Goal: Information Seeking & Learning: Check status

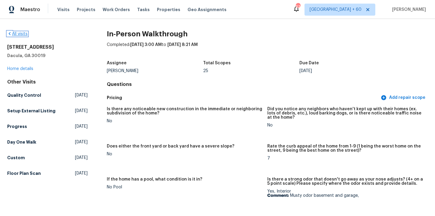
click at [13, 35] on link "All visits" at bounding box center [17, 34] width 20 height 4
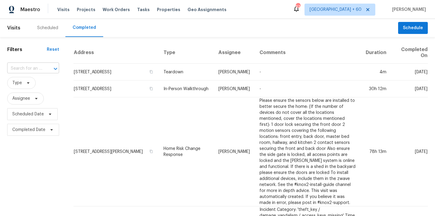
click at [36, 65] on input "text" at bounding box center [24, 68] width 35 height 9
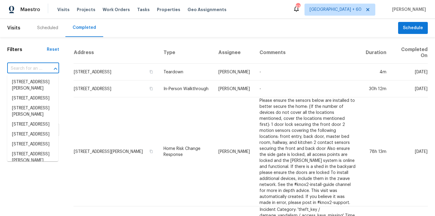
paste input "[STREET_ADDRESS][PERSON_NAME][PERSON_NAME]"
type input "[STREET_ADDRESS][PERSON_NAME][PERSON_NAME]"
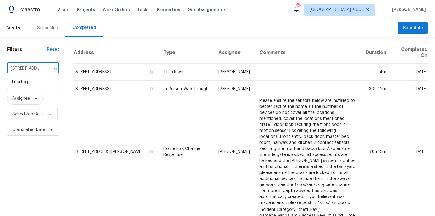
scroll to position [0, 29]
click at [41, 86] on li "[STREET_ADDRESS][PERSON_NAME]" at bounding box center [32, 85] width 51 height 16
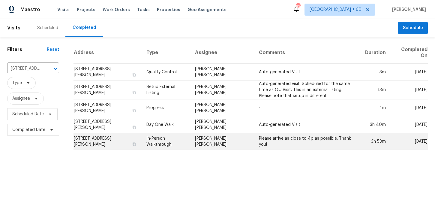
click at [164, 144] on td "In-Person Walkthrough" at bounding box center [166, 141] width 49 height 17
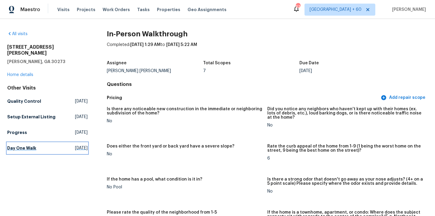
click at [29, 145] on h5 "Day One Walk" at bounding box center [21, 148] width 29 height 6
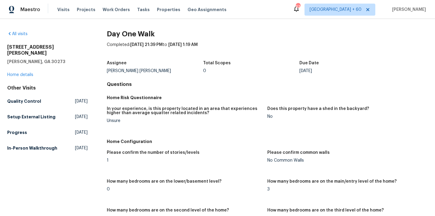
click at [21, 145] on h5 "In-Person Walkthrough" at bounding box center [32, 148] width 50 height 6
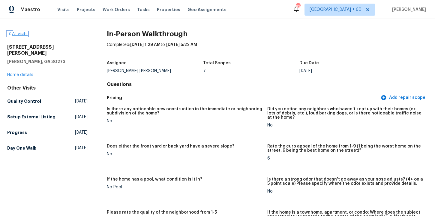
click at [22, 34] on link "All visits" at bounding box center [17, 34] width 20 height 4
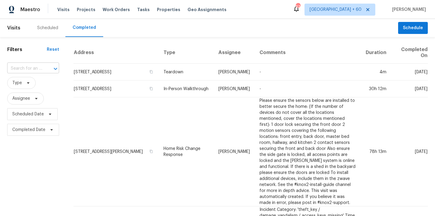
click at [39, 70] on input "text" at bounding box center [24, 68] width 35 height 9
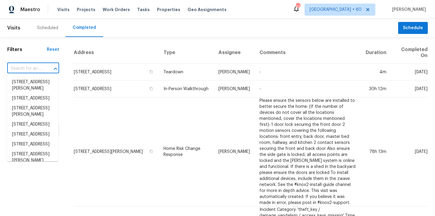
paste input "[STREET_ADDRESS][PERSON_NAME]"
type input "[STREET_ADDRESS][PERSON_NAME]"
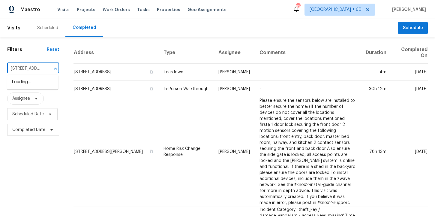
scroll to position [0, 53]
click at [41, 84] on li "[STREET_ADDRESS]" at bounding box center [32, 82] width 51 height 10
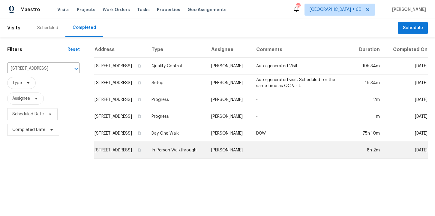
click at [192, 153] on td "In-Person Walkthrough" at bounding box center [177, 150] width 60 height 17
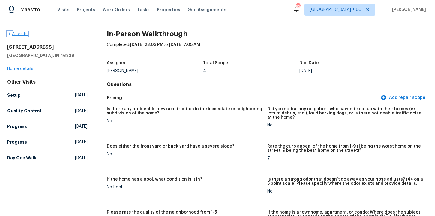
click at [23, 33] on link "All visits" at bounding box center [17, 34] width 20 height 4
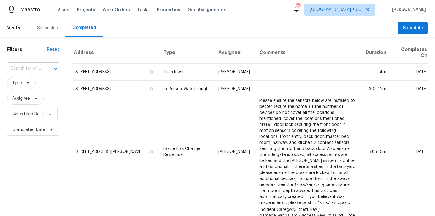
click at [31, 68] on input "text" at bounding box center [24, 68] width 35 height 9
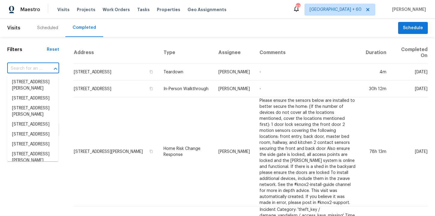
paste input "[STREET_ADDRESS]"
type input "[STREET_ADDRESS]"
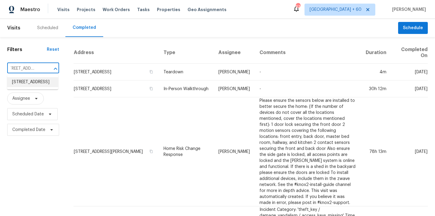
click at [38, 87] on li "[STREET_ADDRESS]" at bounding box center [32, 82] width 51 height 10
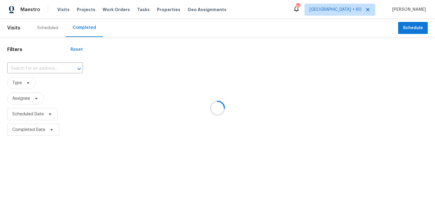
type input "[STREET_ADDRESS]"
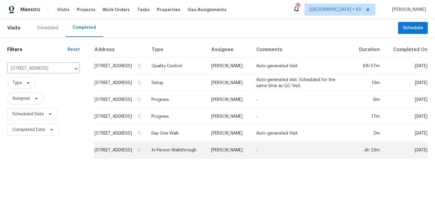
click at [192, 159] on td "In-Person Walkthrough" at bounding box center [177, 150] width 60 height 17
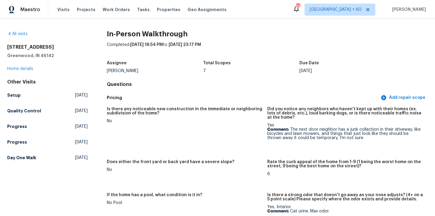
scroll to position [1257, 0]
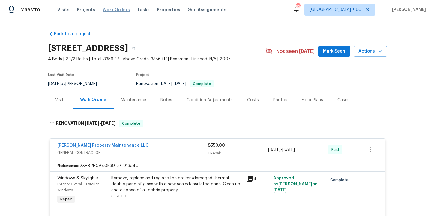
click at [114, 9] on span "Work Orders" at bounding box center [116, 10] width 27 height 6
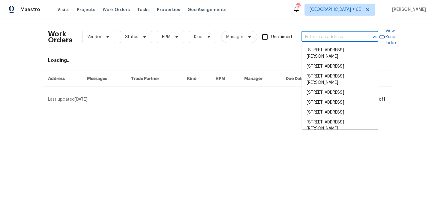
click at [318, 36] on input "text" at bounding box center [332, 36] width 60 height 9
paste input "[STREET_ADDRESS][PERSON_NAME][PERSON_NAME]"
type input "[STREET_ADDRESS][PERSON_NAME][PERSON_NAME]"
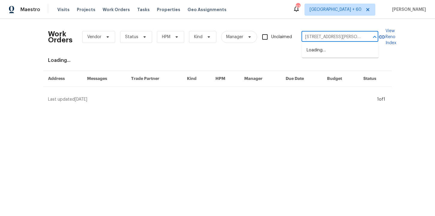
scroll to position [0, 3]
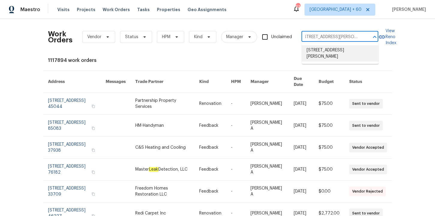
click at [357, 50] on li "[STREET_ADDRESS][PERSON_NAME]" at bounding box center [340, 53] width 77 height 16
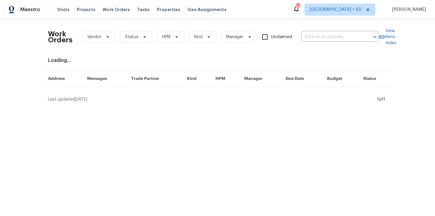
type input "[STREET_ADDRESS][PERSON_NAME]"
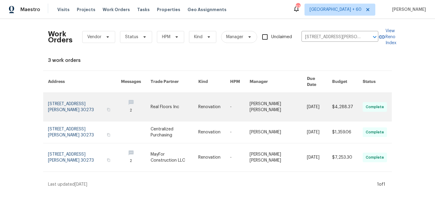
click at [67, 101] on link at bounding box center [84, 107] width 73 height 28
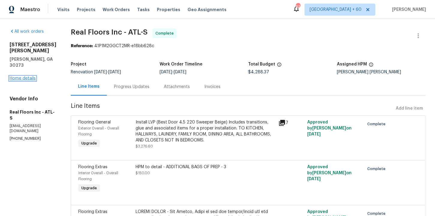
click at [28, 76] on link "Home details" at bounding box center [23, 78] width 26 height 4
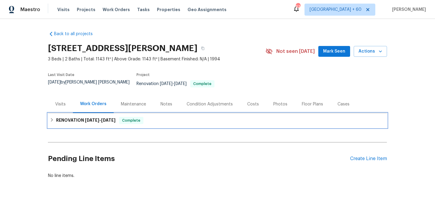
click at [232, 121] on div "RENOVATION 8/29/25 - 9/4/25 Complete" at bounding box center [217, 120] width 339 height 14
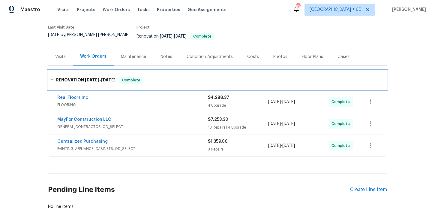
scroll to position [78, 0]
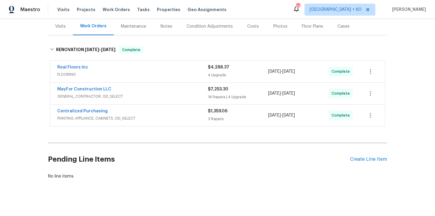
click at [172, 115] on span "PAINTING, APPLIANCE, CABINETS, OD_SELECT" at bounding box center [132, 118] width 151 height 6
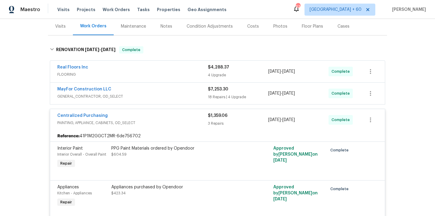
click at [164, 93] on span "GENERAL_CONTRACTOR, OD_SELECT" at bounding box center [132, 96] width 151 height 6
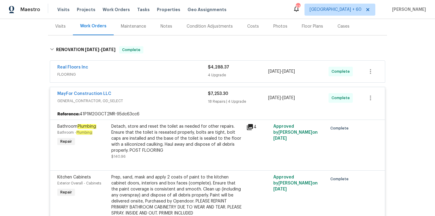
click at [154, 71] on span "FLOORING" at bounding box center [132, 74] width 151 height 6
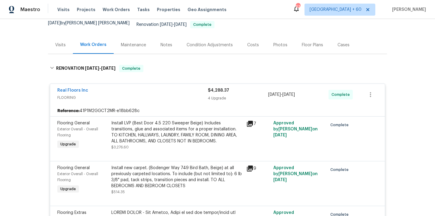
scroll to position [110, 0]
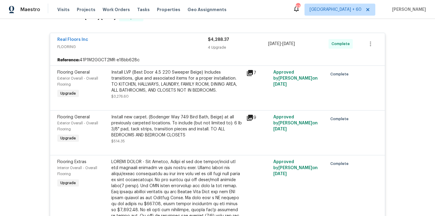
click at [219, 89] on div "Install LVP (Best Door 4.5 220 Sweeper Beige) Includes transitions, glue and as…" at bounding box center [177, 84] width 132 height 30
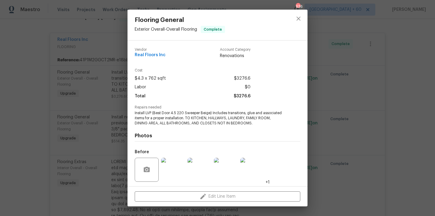
click at [63, 85] on div "Flooring General Exterior Overall - Overall Flooring Complete Vendor Real Floor…" at bounding box center [217, 108] width 435 height 216
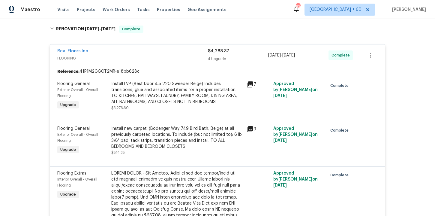
scroll to position [0, 0]
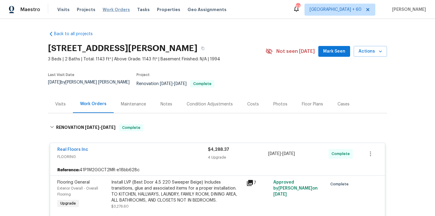
click at [111, 8] on span "Work Orders" at bounding box center [116, 10] width 27 height 6
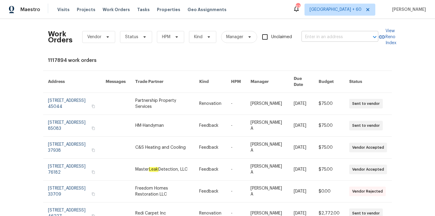
click at [319, 38] on input "text" at bounding box center [332, 36] width 60 height 9
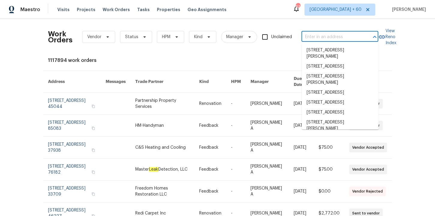
paste input "[STREET_ADDRESS][PERSON_NAME]"
type input "[STREET_ADDRESS][PERSON_NAME]"
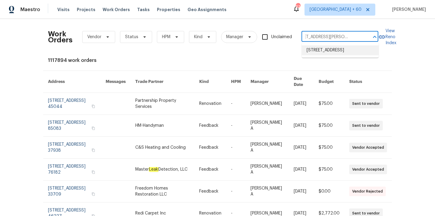
click at [323, 50] on li "[STREET_ADDRESS]" at bounding box center [340, 50] width 77 height 10
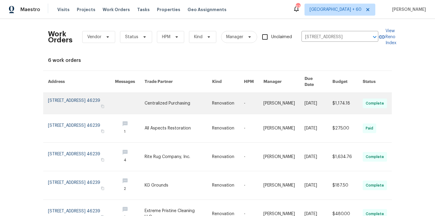
click at [74, 96] on link at bounding box center [81, 103] width 67 height 21
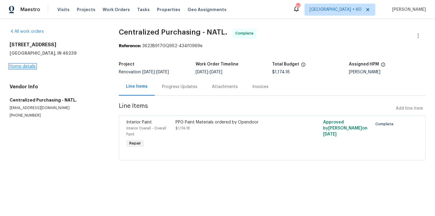
click at [27, 65] on link "Home details" at bounding box center [23, 66] width 26 height 4
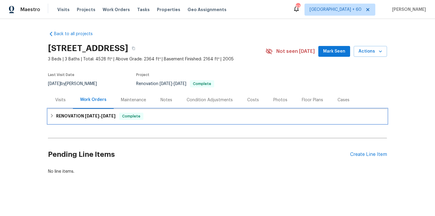
click at [103, 116] on span "8/18/25 - 8/30/25" at bounding box center [100, 116] width 31 height 4
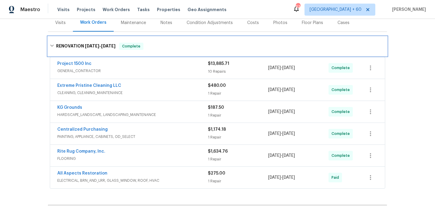
scroll to position [105, 0]
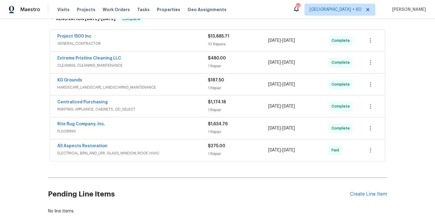
click at [166, 151] on span "ELECTRICAL, BRN_AND_LRR, GLASS_WINDOW, ROOF, HVAC" at bounding box center [132, 153] width 151 height 6
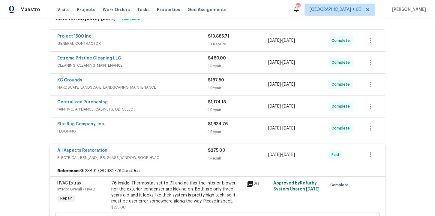
click at [151, 126] on div "Rite Rug Company, Inc." at bounding box center [132, 124] width 151 height 7
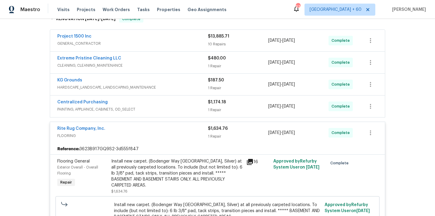
click at [159, 110] on span "PAINTING, APPLIANCE, CABINETS, OD_SELECT" at bounding box center [132, 109] width 151 height 6
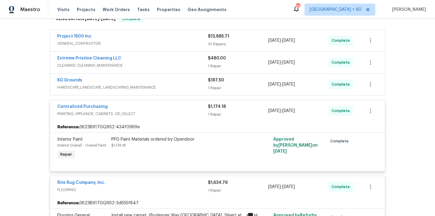
click at [155, 85] on span "HARDSCAPE_LANDSCAPE, LANDSCAPING_MAINTENANCE" at bounding box center [132, 87] width 151 height 6
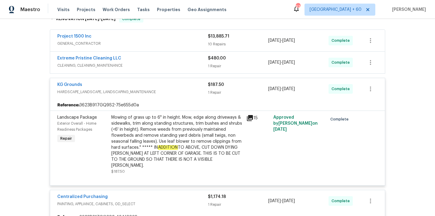
click at [152, 55] on div "Extreme Pristine Cleaning LLC" at bounding box center [132, 58] width 151 height 7
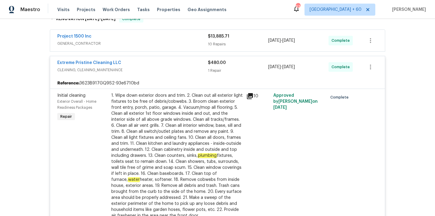
click at [145, 41] on span "GENERAL_CONTRACTOR" at bounding box center [132, 44] width 151 height 6
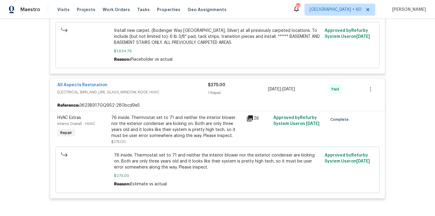
scroll to position [1583, 0]
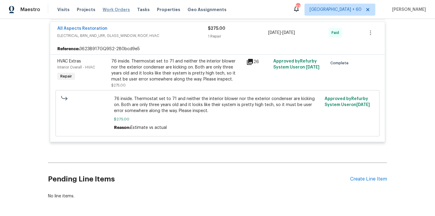
click at [109, 8] on span "Work Orders" at bounding box center [116, 10] width 27 height 6
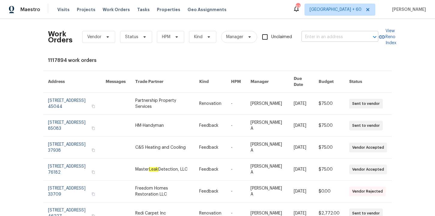
click at [329, 37] on input "text" at bounding box center [332, 36] width 60 height 9
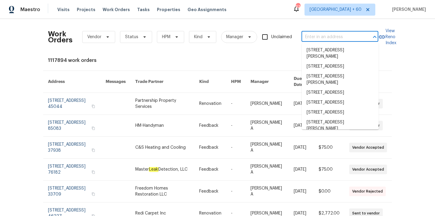
paste input "[STREET_ADDRESS]"
type input "[STREET_ADDRESS]"
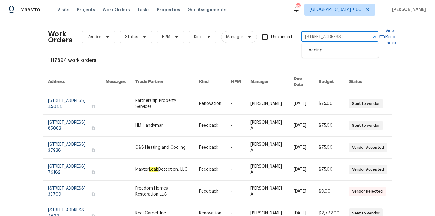
scroll to position [0, 26]
click at [332, 50] on li "[STREET_ADDRESS]" at bounding box center [340, 50] width 77 height 10
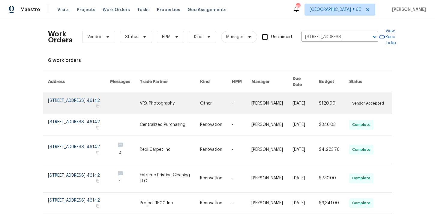
click at [62, 98] on link at bounding box center [79, 103] width 62 height 21
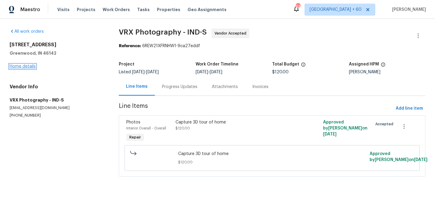
click at [26, 66] on link "Home details" at bounding box center [23, 66] width 26 height 4
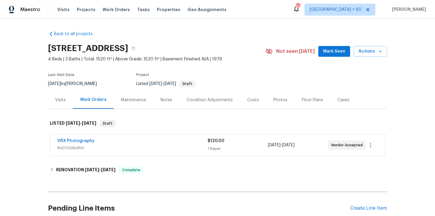
scroll to position [53, 0]
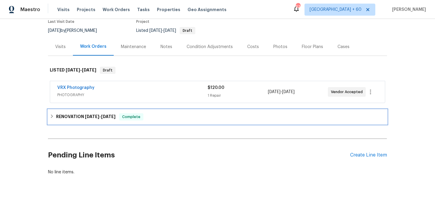
click at [113, 116] on span "9/1/25" at bounding box center [108, 116] width 14 height 4
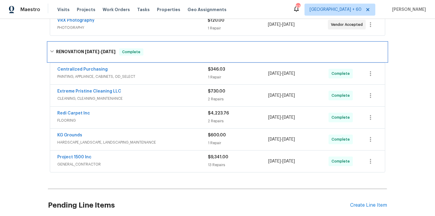
scroll to position [171, 0]
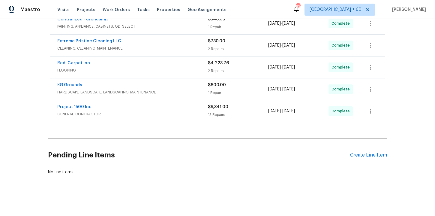
click at [152, 117] on div "Project 1500 Inc GENERAL_CONTRACTOR" at bounding box center [132, 111] width 151 height 14
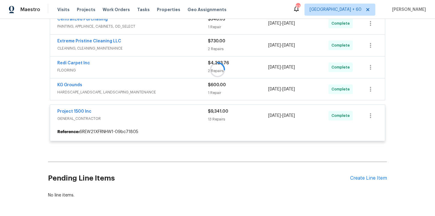
click at [156, 91] on div at bounding box center [217, 69] width 339 height 155
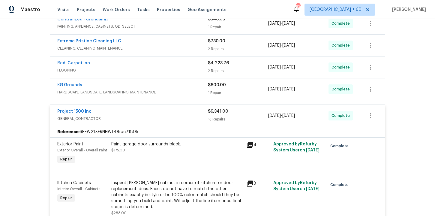
click at [156, 91] on span "HARDSCAPE_LANDSCAPE, LANDSCAPING_MAINTENANCE" at bounding box center [132, 92] width 151 height 6
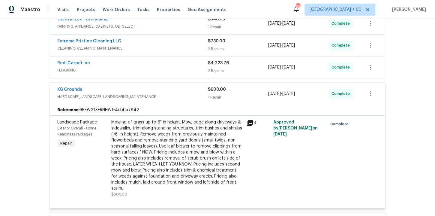
click at [149, 70] on span "FLOORING" at bounding box center [132, 70] width 151 height 6
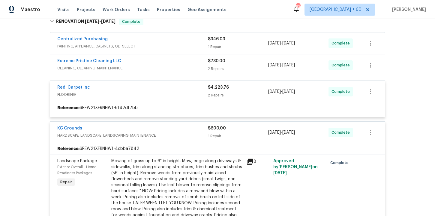
scroll to position [150, 0]
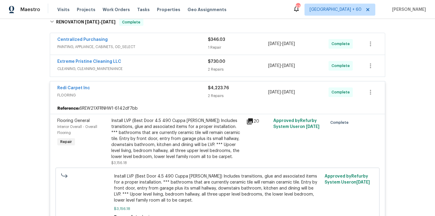
click at [158, 66] on span "CLEANING, CLEANING_MAINTENANCE" at bounding box center [132, 69] width 151 height 6
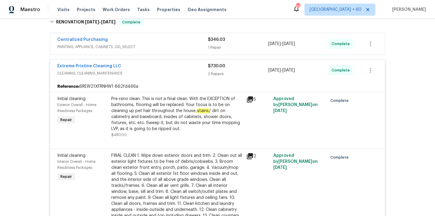
click at [157, 48] on span "PAINTING, APPLIANCE, CABINETS, OD_SELECT" at bounding box center [132, 47] width 151 height 6
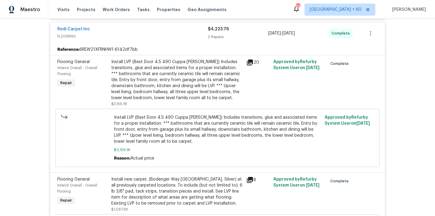
scroll to position [481, 0]
click at [219, 73] on div "Install LVP (Best Door 4.5 490 Cuppa Joe) Includes transitions, glue and associ…" at bounding box center [177, 80] width 132 height 42
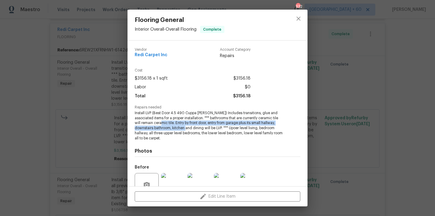
drag, startPoint x: 156, startPoint y: 123, endPoint x: 185, endPoint y: 128, distance: 29.0
click at [185, 128] on span "Install LVP (Best Door 4.5 490 Cuppa Joe) Includes transitions, glue and associ…" at bounding box center [209, 126] width 149 height 30
copy span "Entry by front door, entry from garage plus its small hallway, downstairs bathr…"
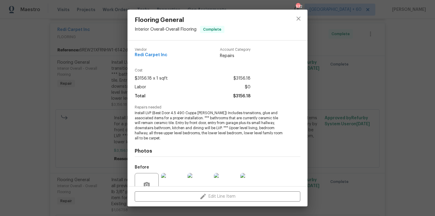
click at [77, 86] on div "Flooring General Interior Overall - Overall Flooring Complete Vendor Redi Carpe…" at bounding box center [217, 108] width 435 height 216
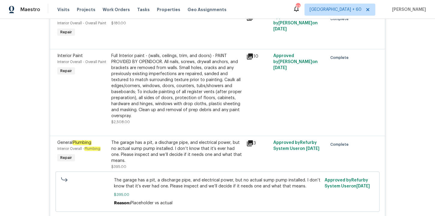
scroll to position [1603, 0]
